Goal: Find specific page/section: Find specific page/section

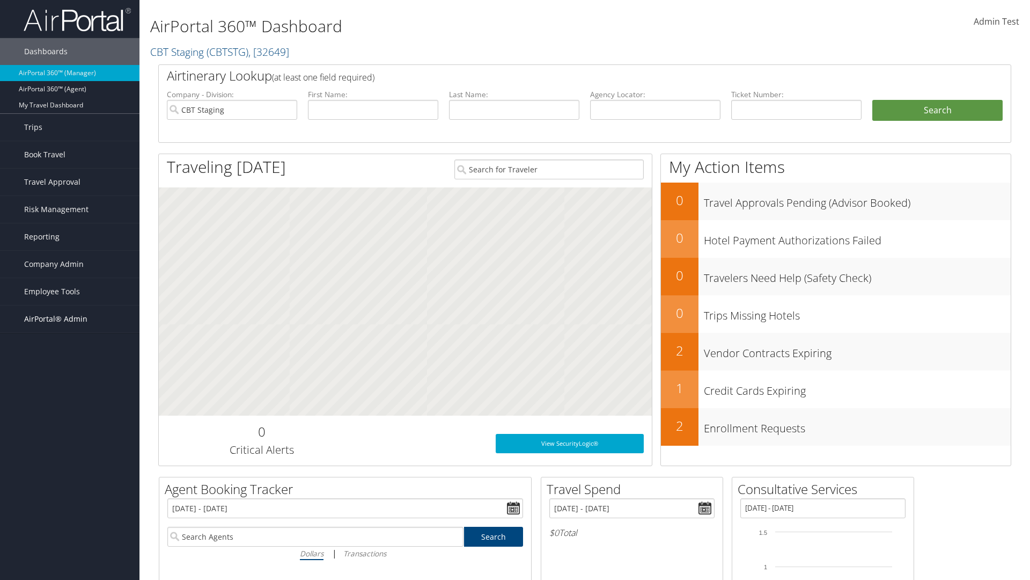
click at [70, 319] on span "AirPortal® Admin" at bounding box center [55, 318] width 63 height 27
click at [70, 356] on link "Vendor Profiles" at bounding box center [70, 356] width 140 height 16
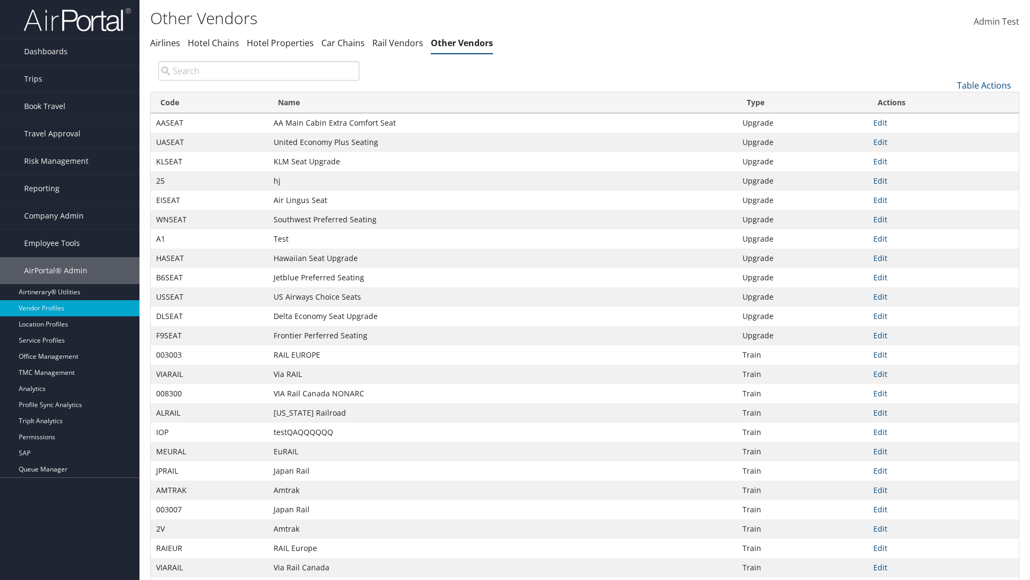
click at [209, 102] on th "Code" at bounding box center [210, 102] width 118 height 21
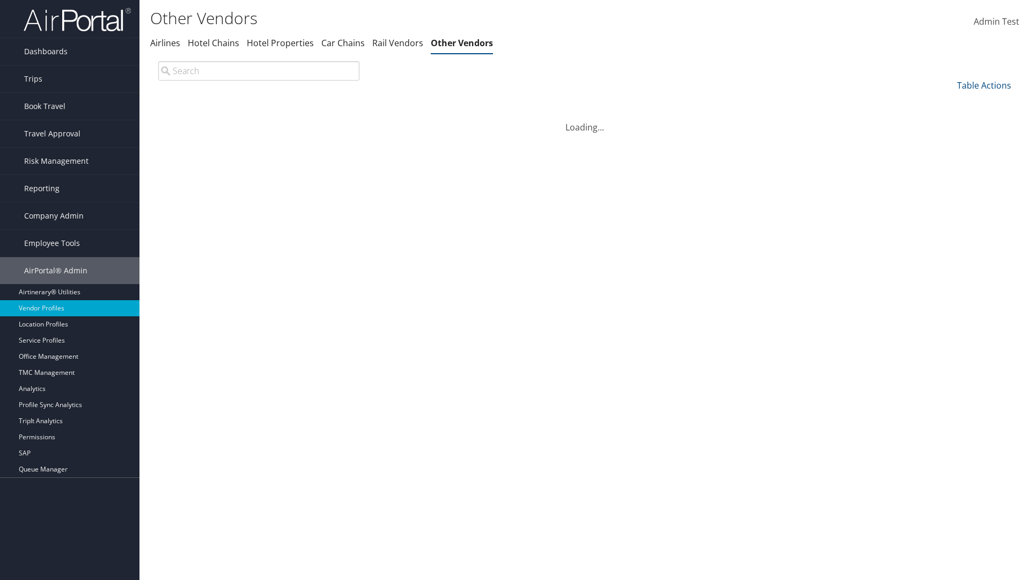
scroll to position [92, 0]
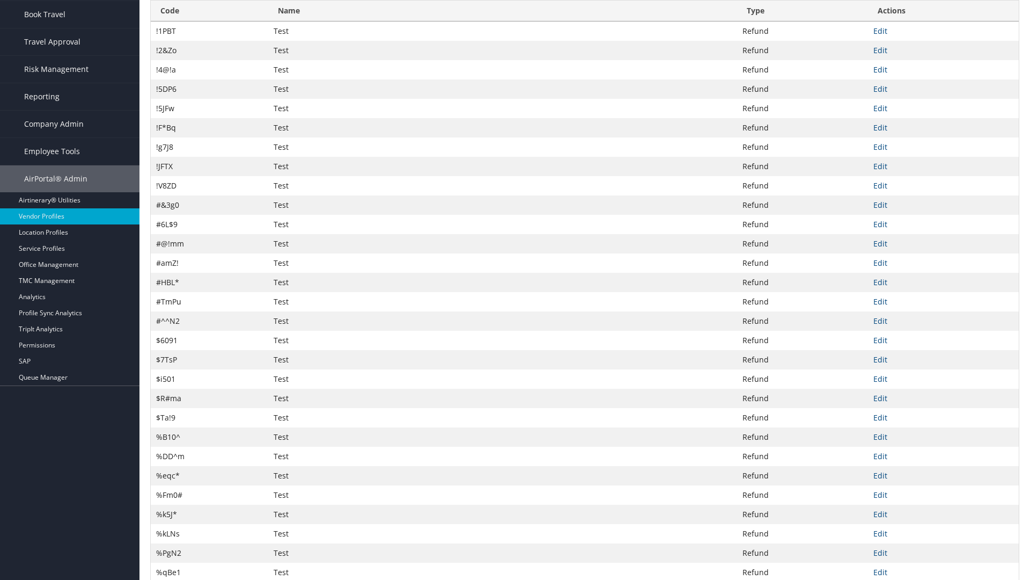
click at [209, 11] on th "Code" at bounding box center [210, 11] width 118 height 21
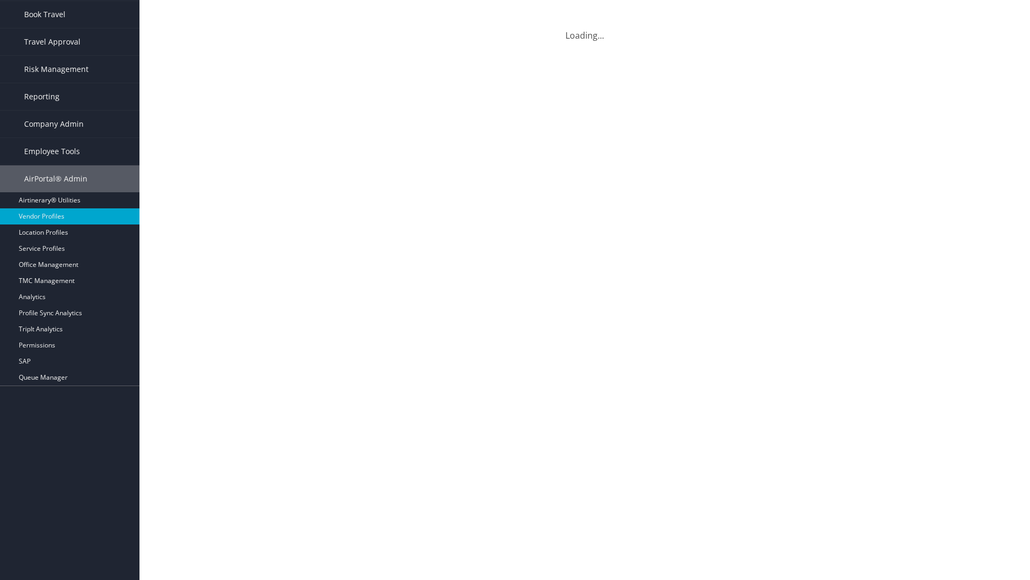
click at [502, 11] on th "Name" at bounding box center [502, 11] width 469 height 21
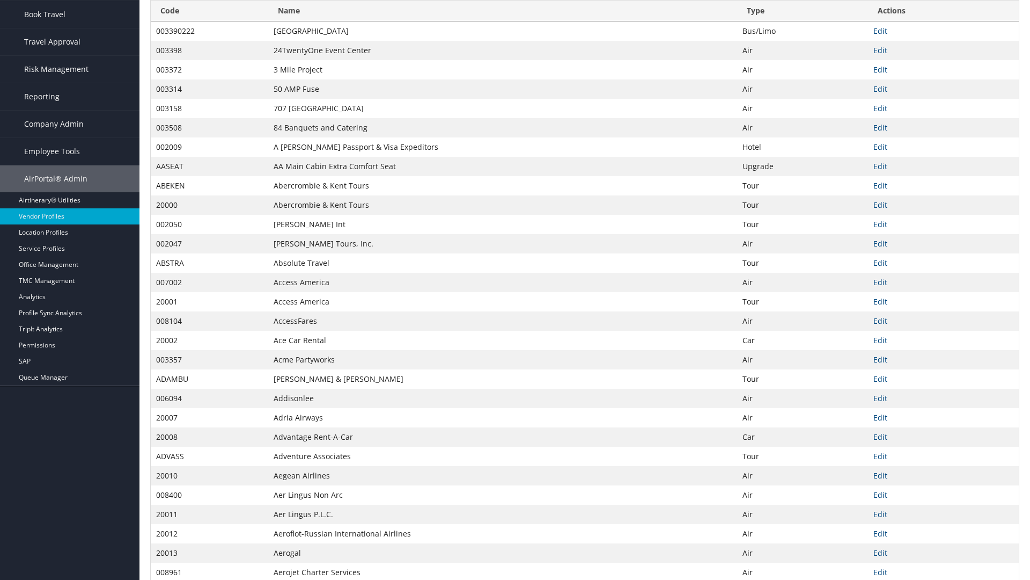
click at [502, 11] on th "Name" at bounding box center [502, 11] width 469 height 21
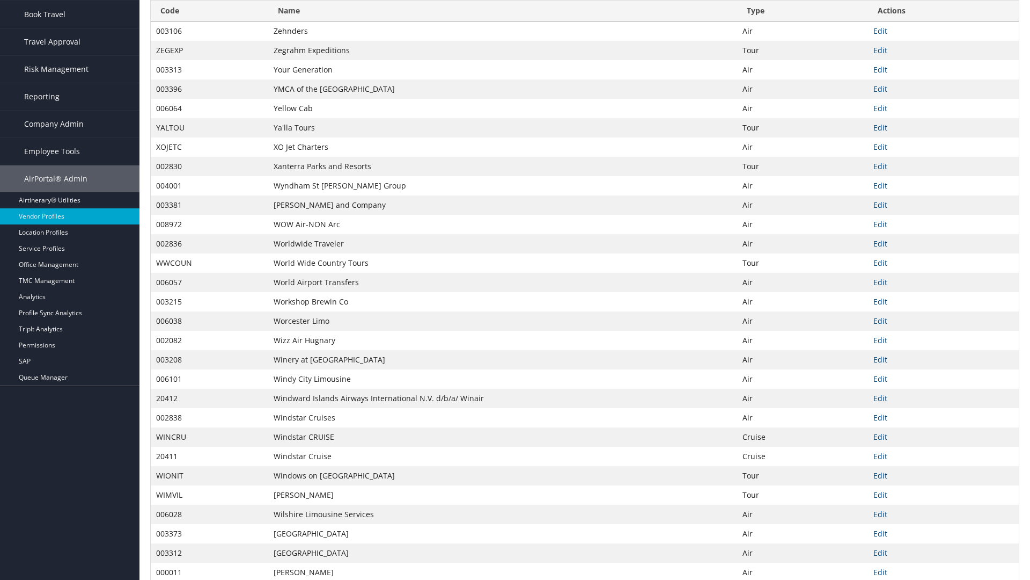
click at [802, 11] on th "Type" at bounding box center [802, 11] width 131 height 21
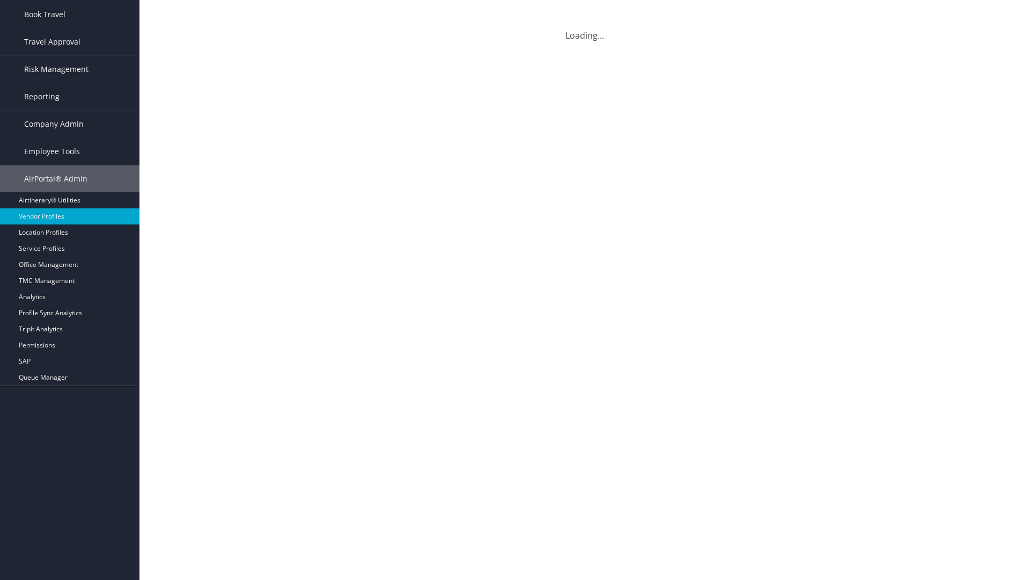
click at [802, 11] on th "Type" at bounding box center [802, 11] width 131 height 21
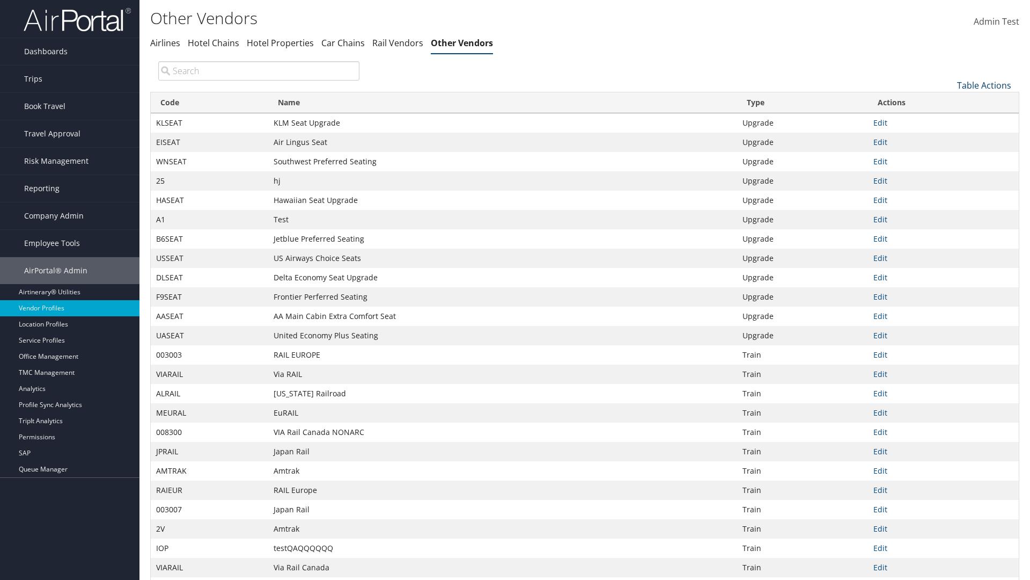
click at [984, 85] on link "Table Actions" at bounding box center [984, 85] width 54 height 12
click at [948, 156] on link "Page Length" at bounding box center [948, 157] width 141 height 18
click at [948, 121] on link "25" at bounding box center [948, 121] width 141 height 18
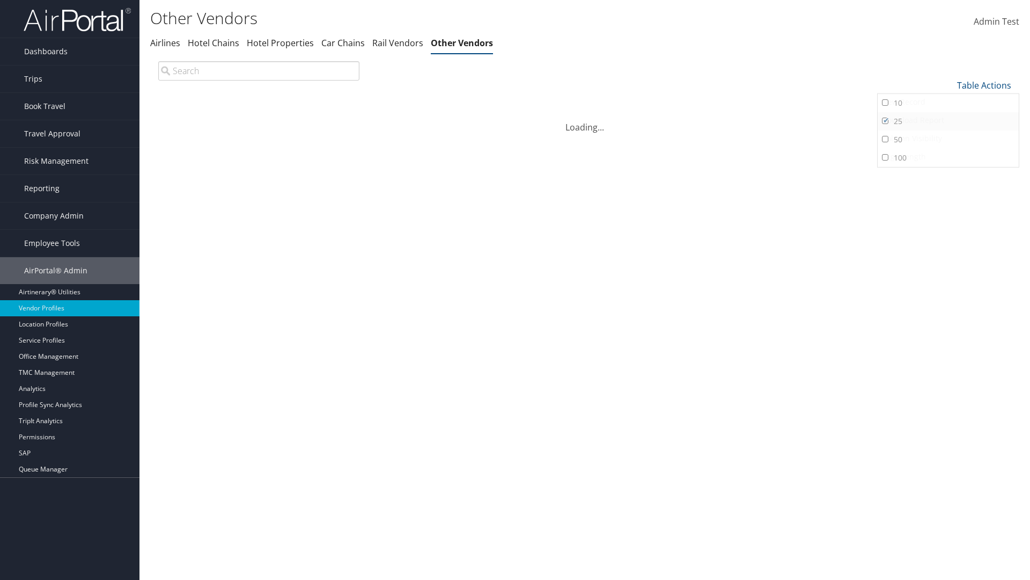
scroll to position [35, 0]
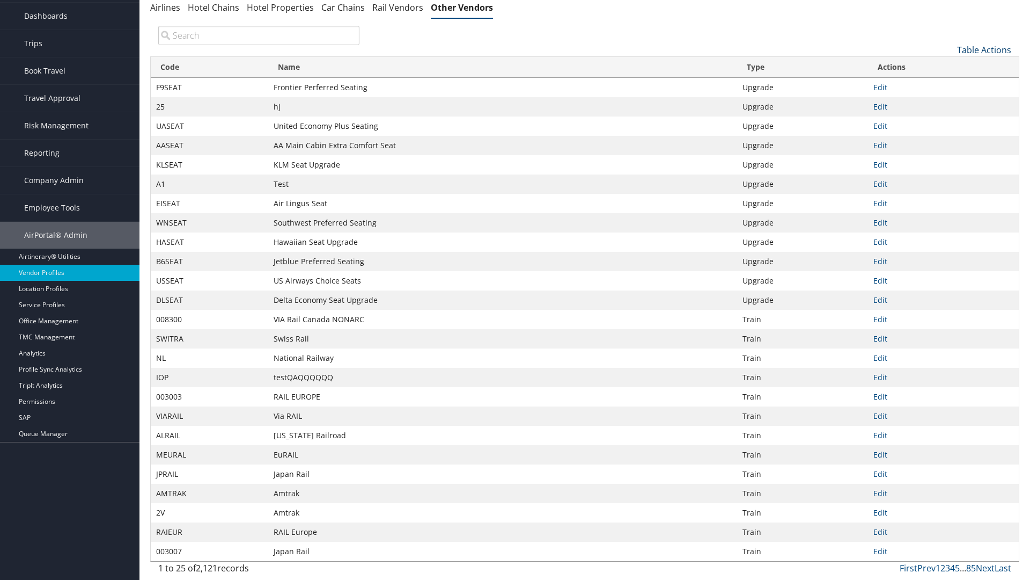
click at [984, 49] on link "Table Actions" at bounding box center [984, 50] width 54 height 12
click at [948, 121] on link "Page Length" at bounding box center [948, 121] width 141 height 18
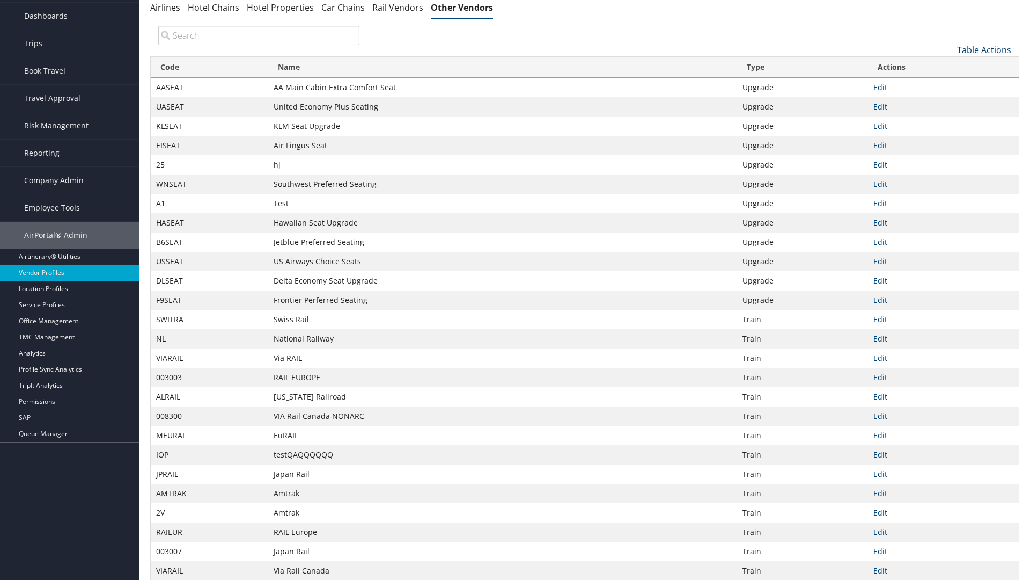
scroll to position [0, 0]
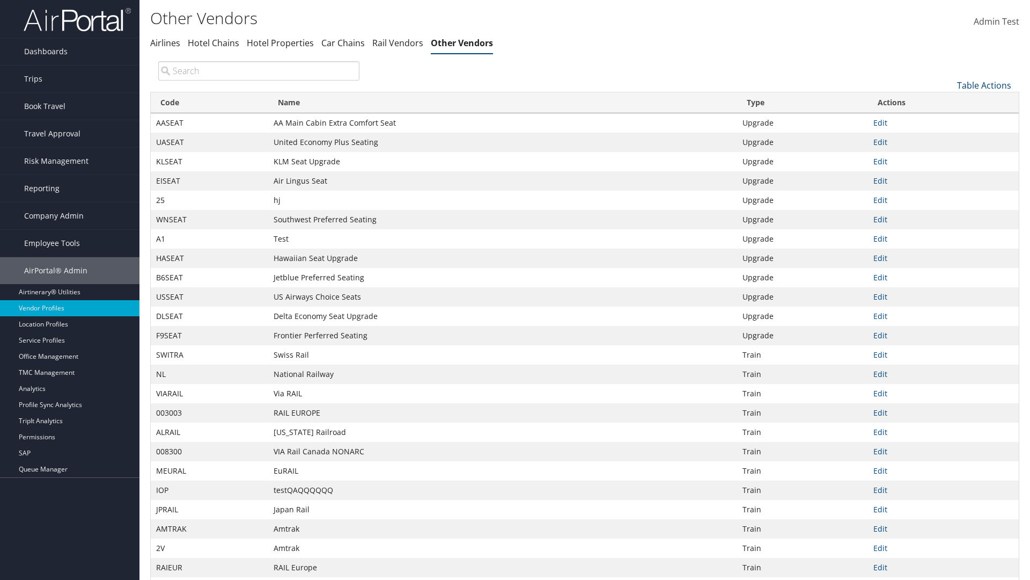
click at [984, 85] on link "Table Actions" at bounding box center [984, 85] width 54 height 12
click at [948, 156] on link "Page Length" at bounding box center [948, 157] width 141 height 18
